Goal: Find specific page/section: Find specific page/section

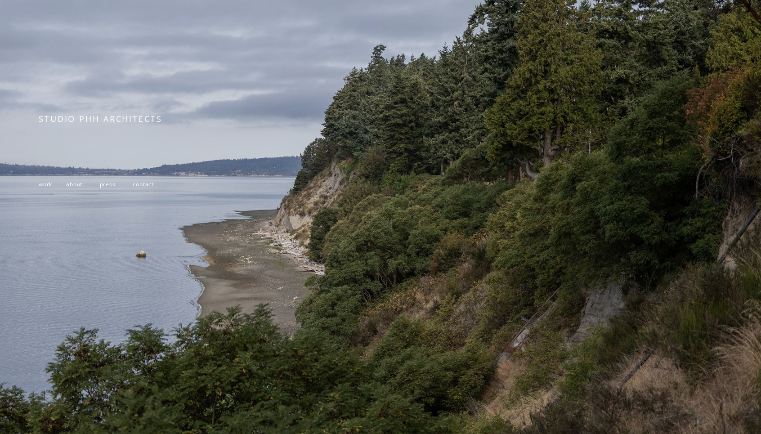
scroll to position [99, 0]
click at [71, 182] on span "about" at bounding box center [74, 184] width 16 height 8
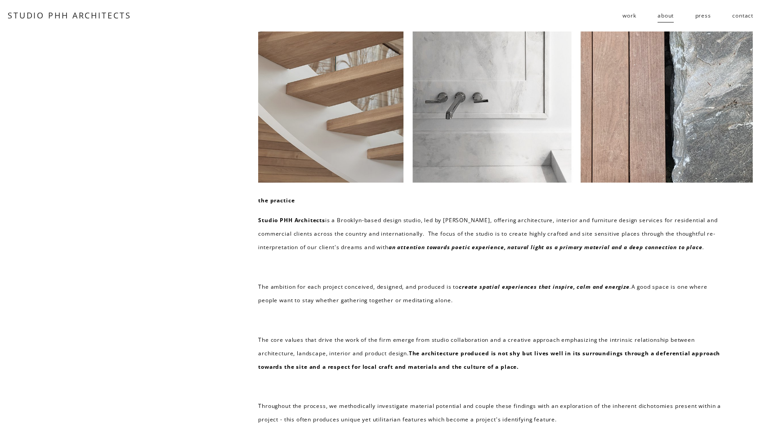
scroll to position [1, 0]
click at [737, 15] on link "contact" at bounding box center [742, 16] width 21 height 14
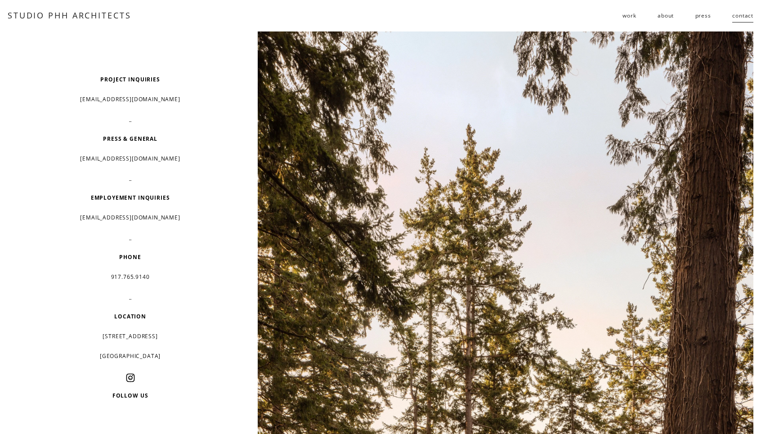
click at [705, 16] on link "press" at bounding box center [703, 16] width 16 height 14
